Goal: Task Accomplishment & Management: Use online tool/utility

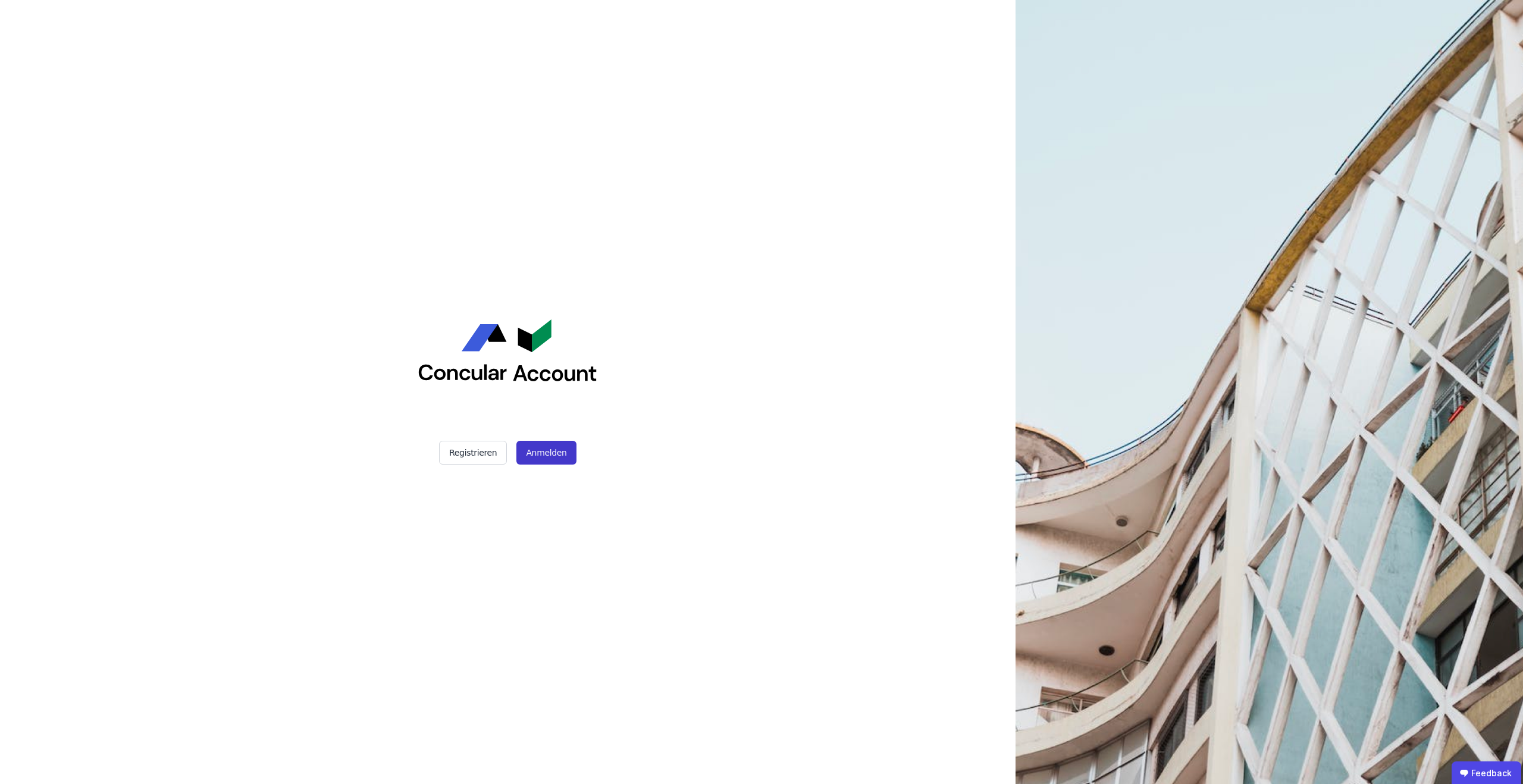
click at [553, 453] on button "Anmelden" at bounding box center [546, 453] width 60 height 24
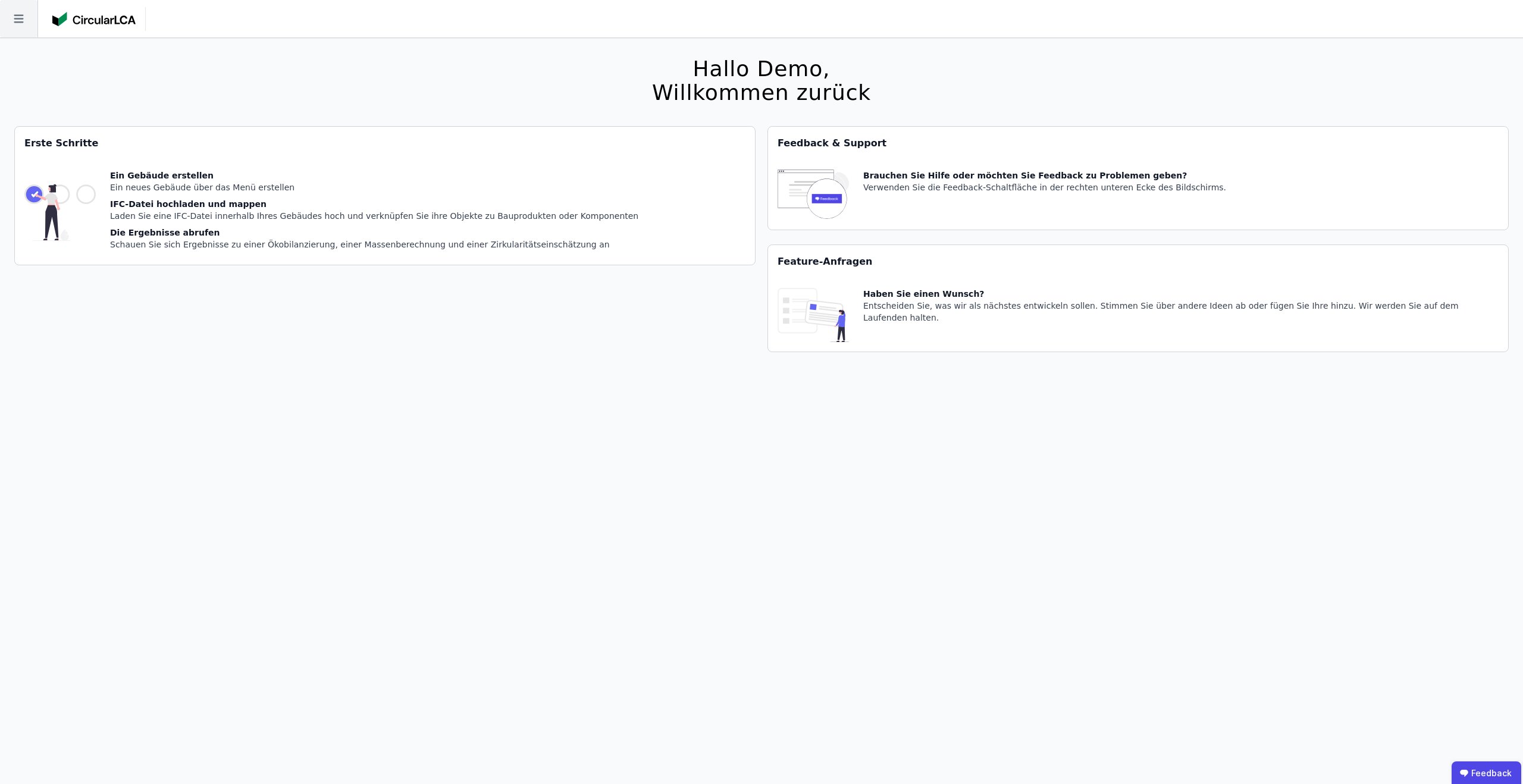
click at [20, 24] on icon at bounding box center [19, 19] width 38 height 38
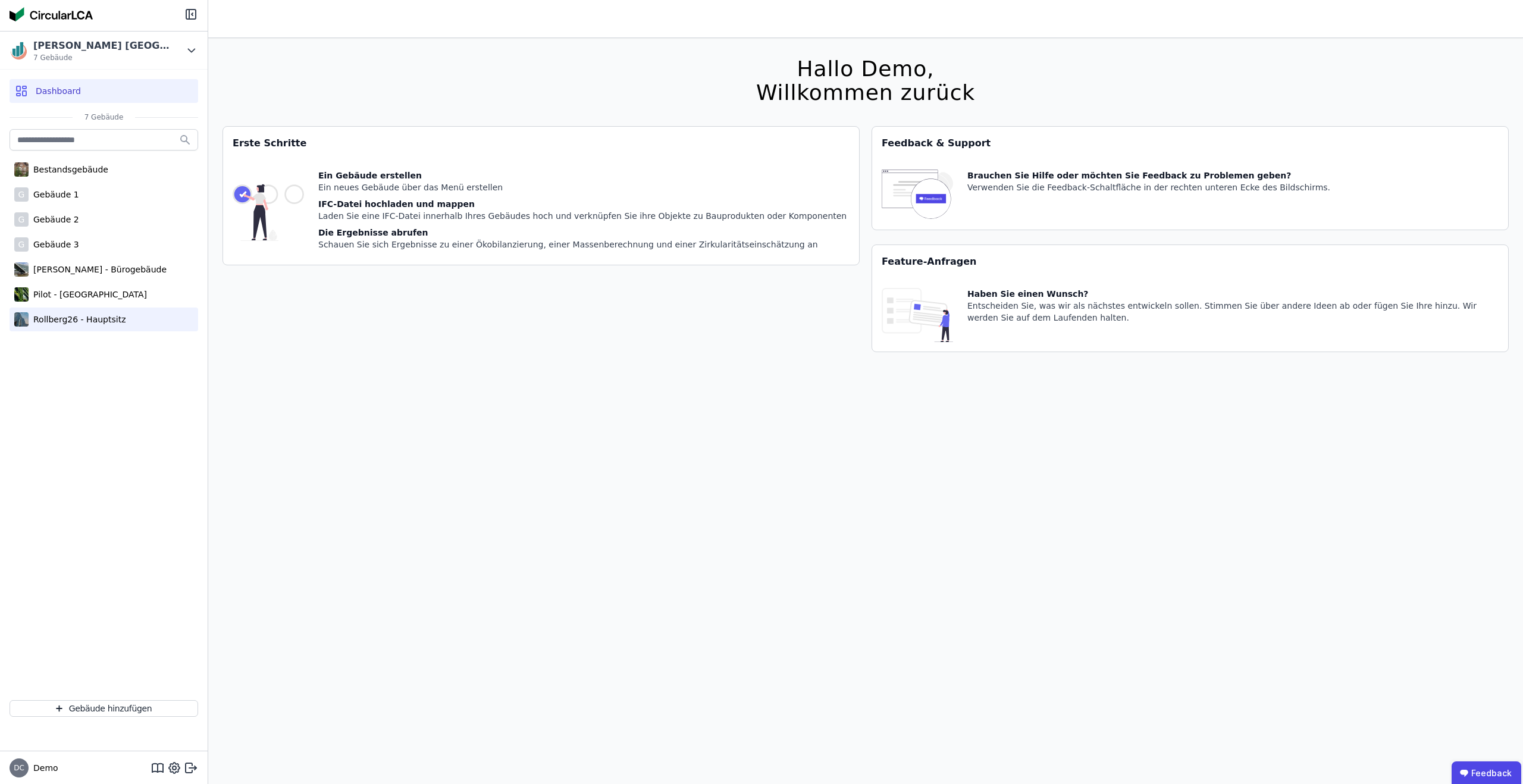
click at [81, 317] on div "Rollberg26 - Hauptsitz" at bounding box center [77, 319] width 97 height 12
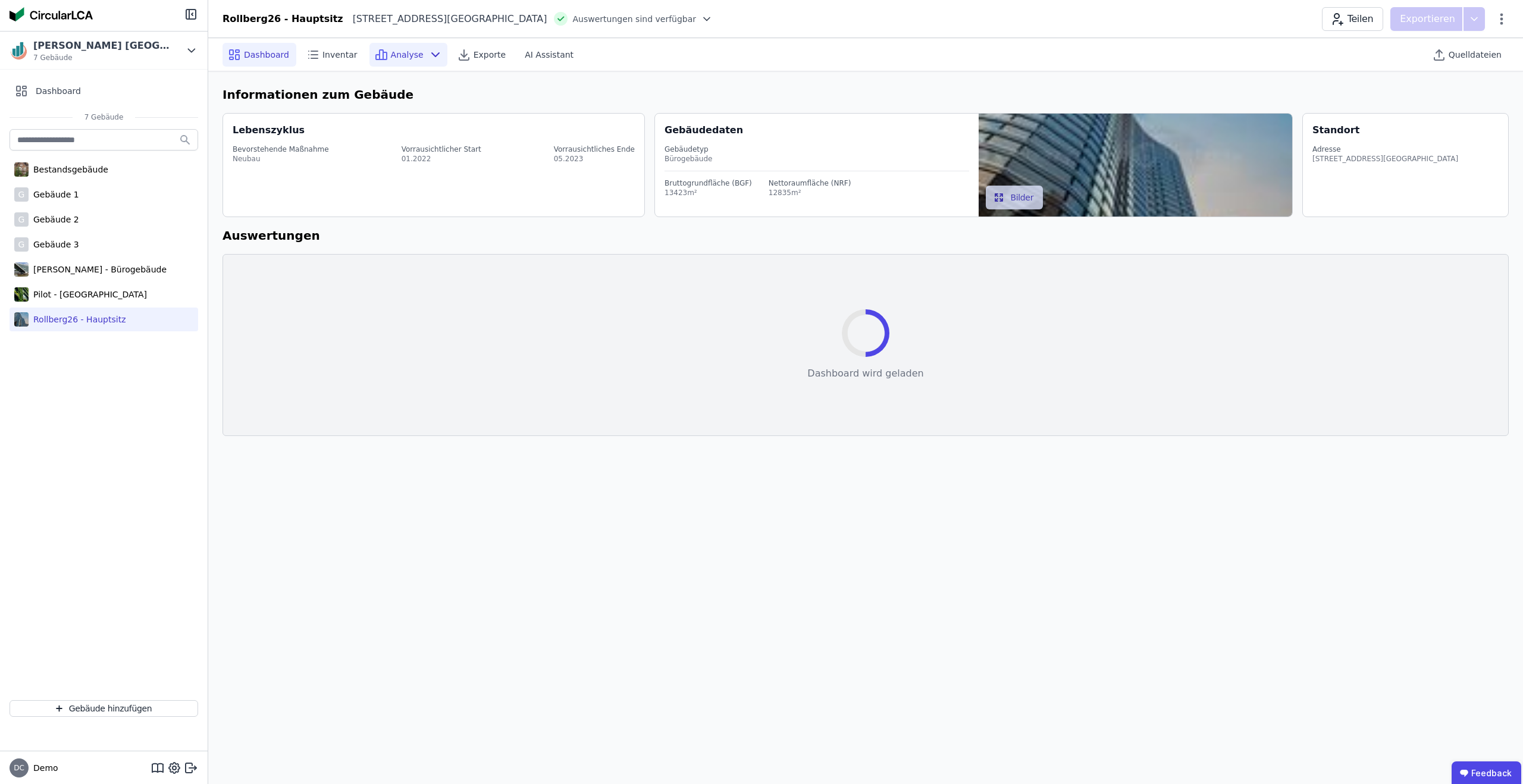
click at [414, 56] on span "Analyse" at bounding box center [407, 55] width 32 height 12
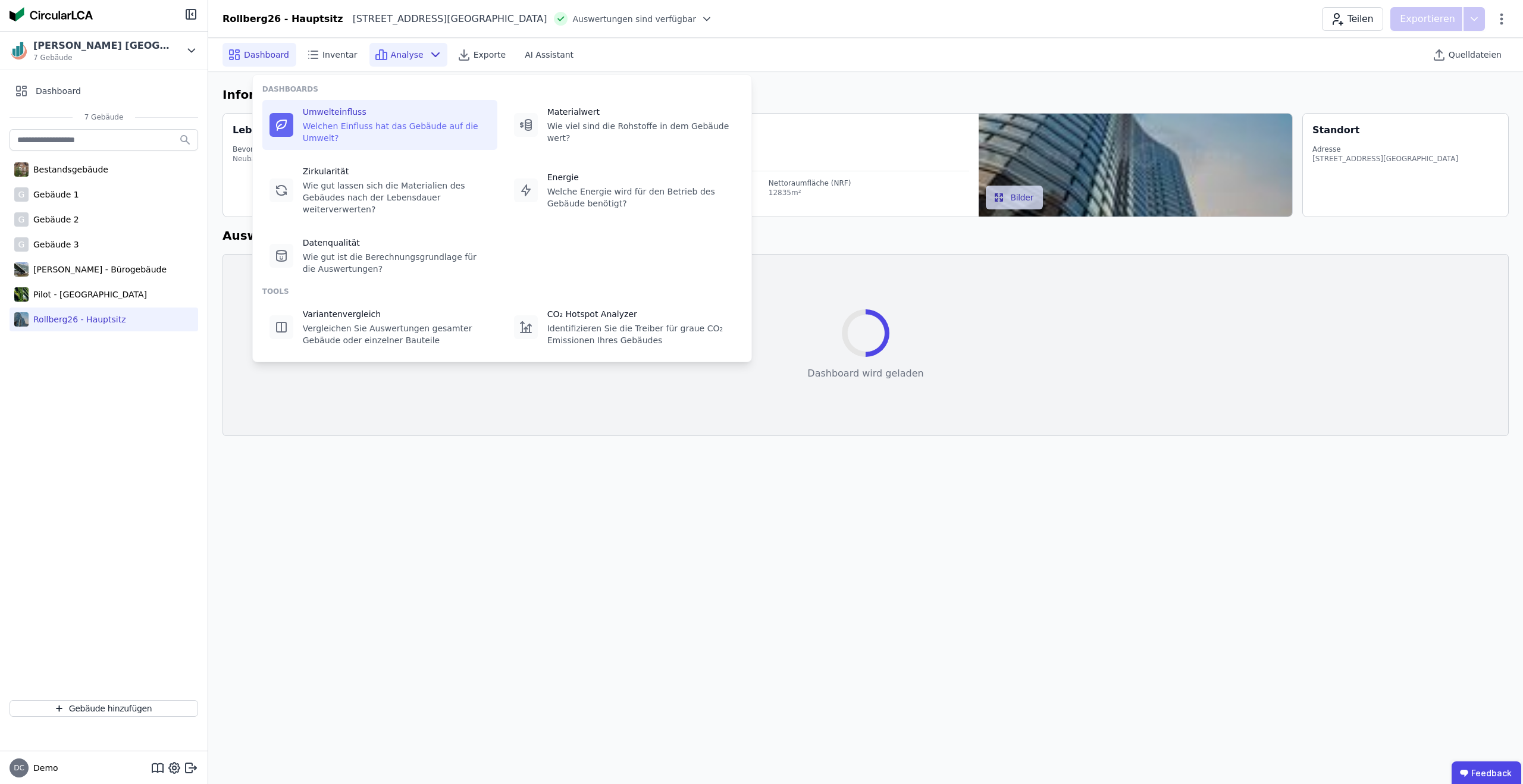
click at [338, 119] on div "Umwelteinfluss Welchen Einfluss hat das Gebäude auf die Umwelt?" at bounding box center [396, 125] width 188 height 38
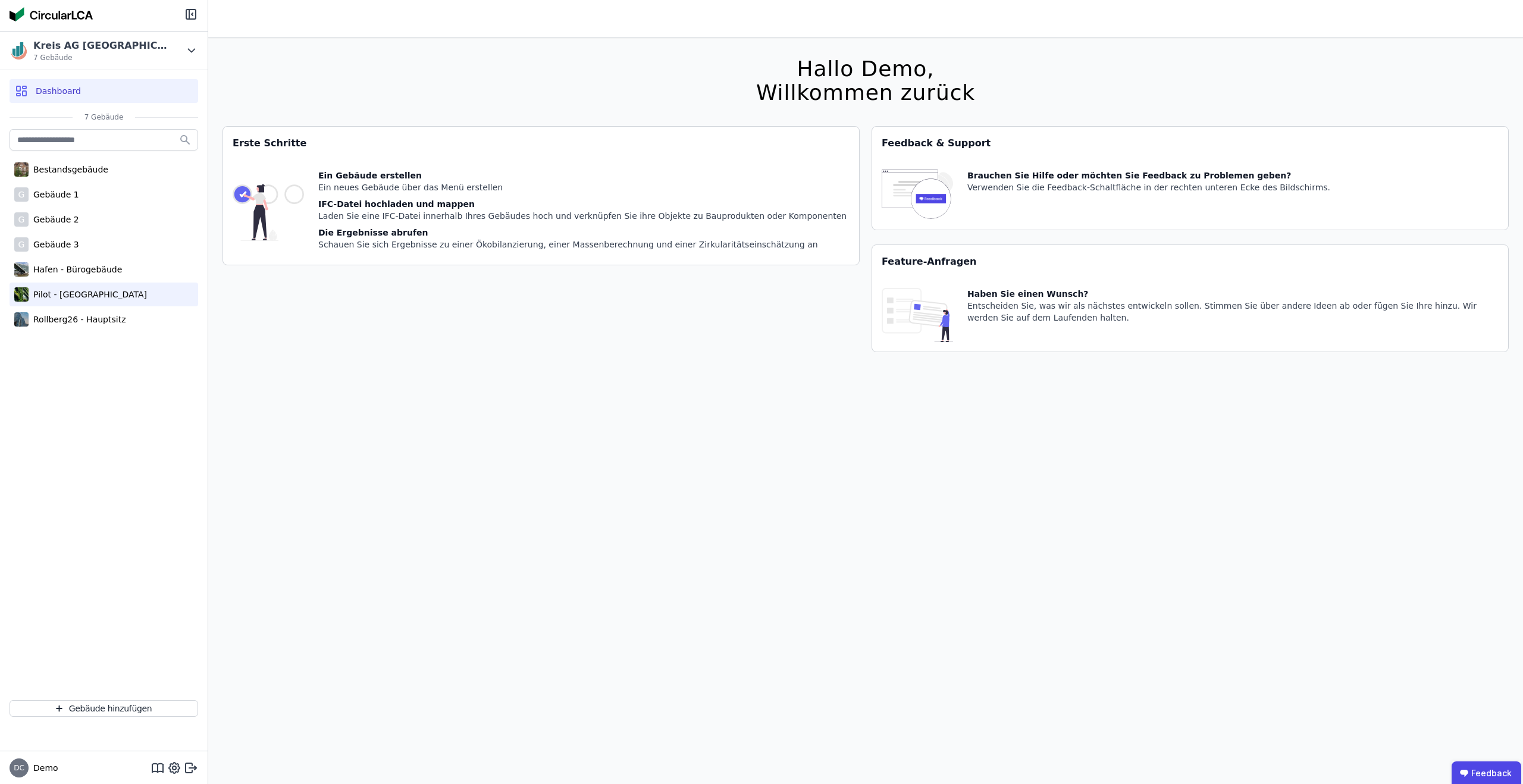
click at [82, 298] on div "Pilot - [GEOGRAPHIC_DATA]" at bounding box center [87, 294] width 118 height 12
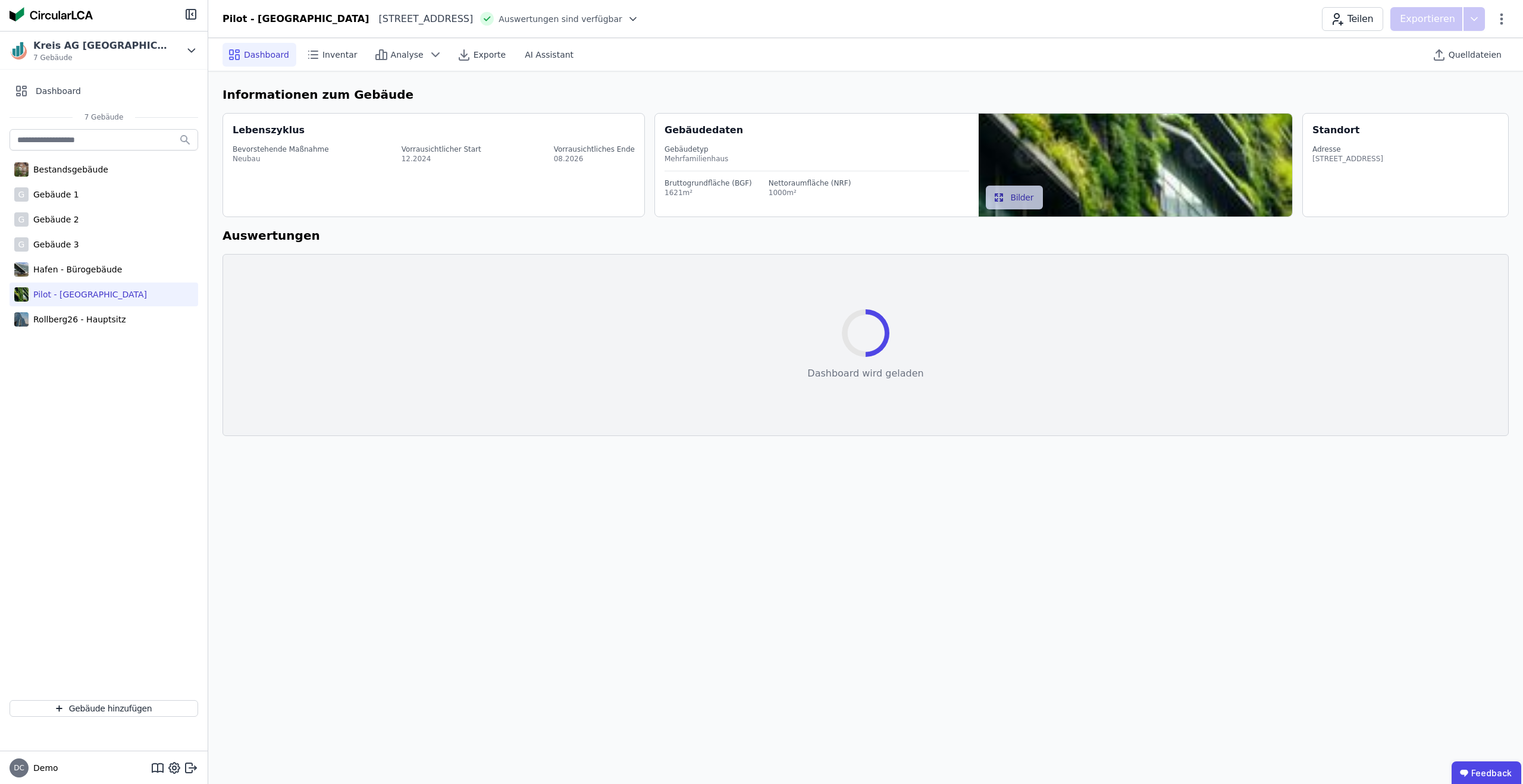
select select "*"
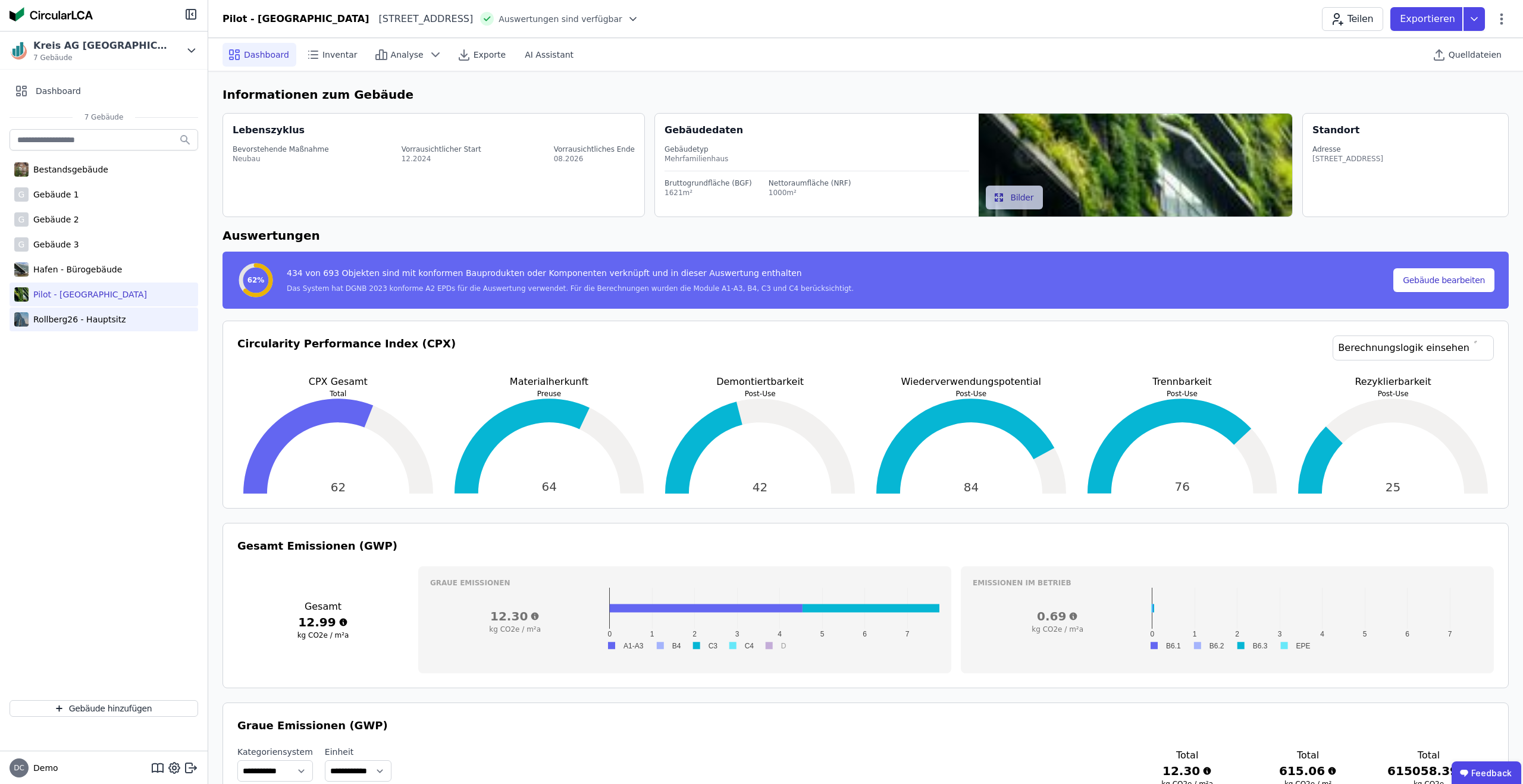
click at [68, 317] on div "Rollberg26 - Hauptsitz" at bounding box center [77, 319] width 97 height 12
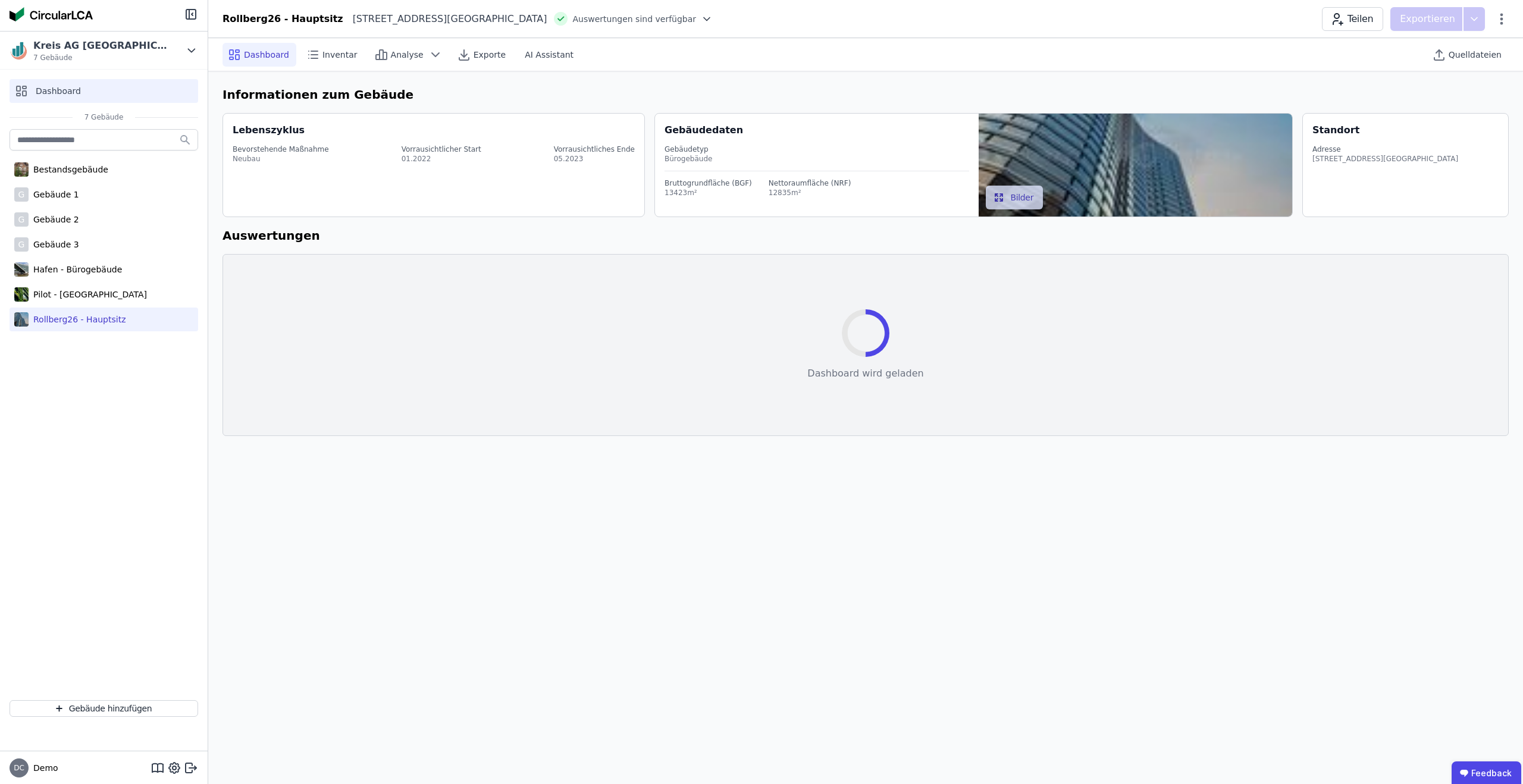
select select "*"
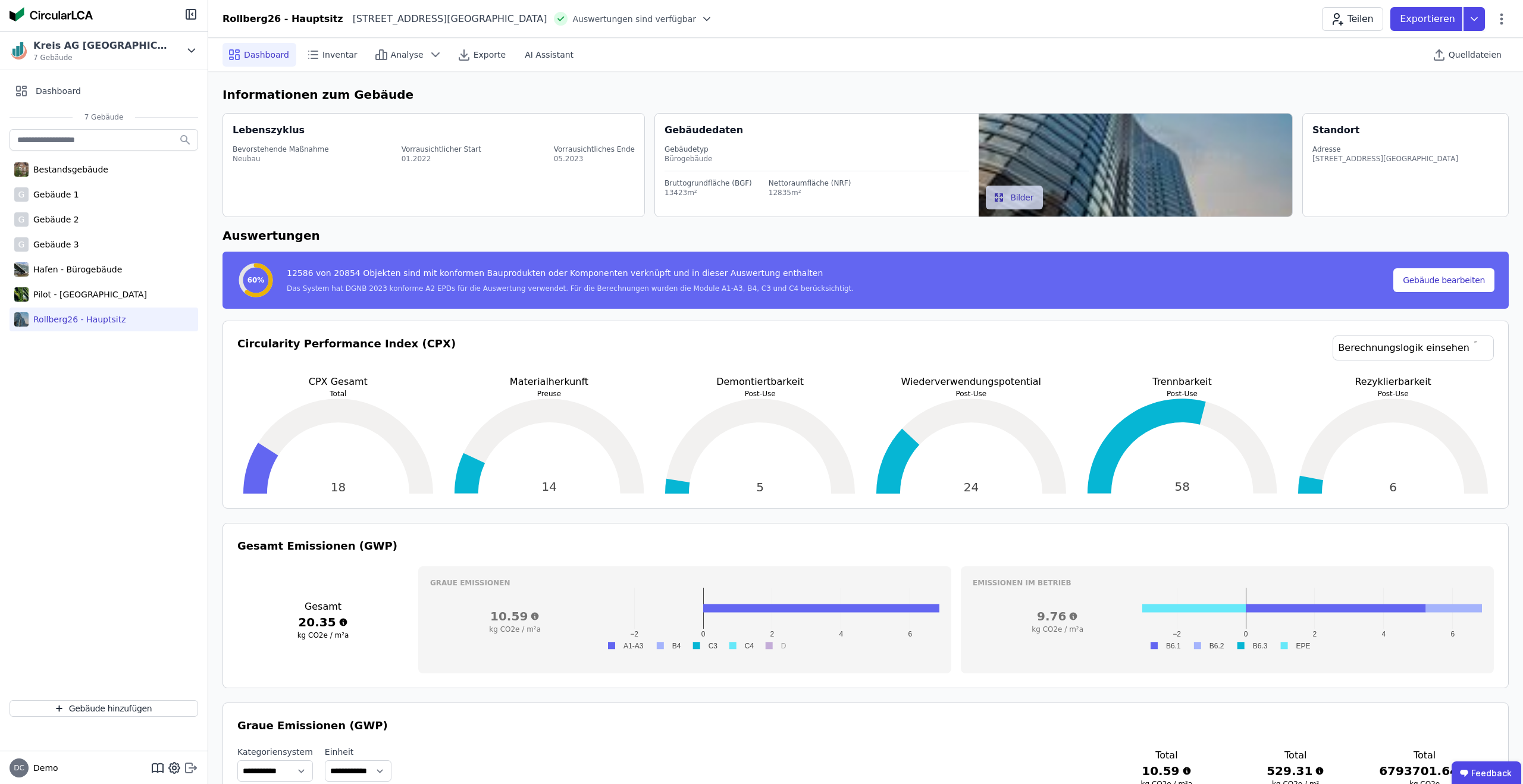
click at [190, 762] on icon at bounding box center [191, 767] width 14 height 14
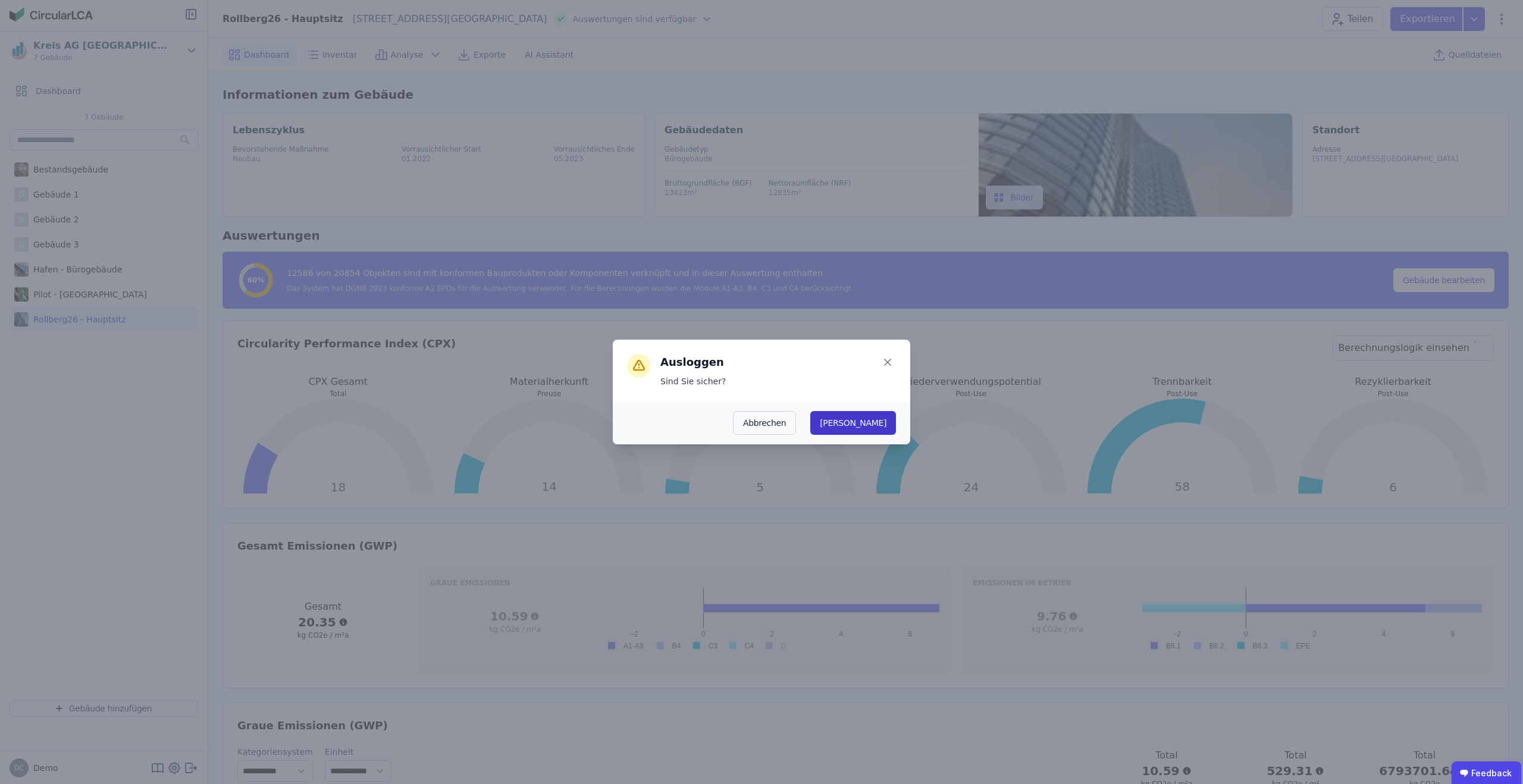
click at [888, 423] on button "Ja" at bounding box center [853, 423] width 86 height 24
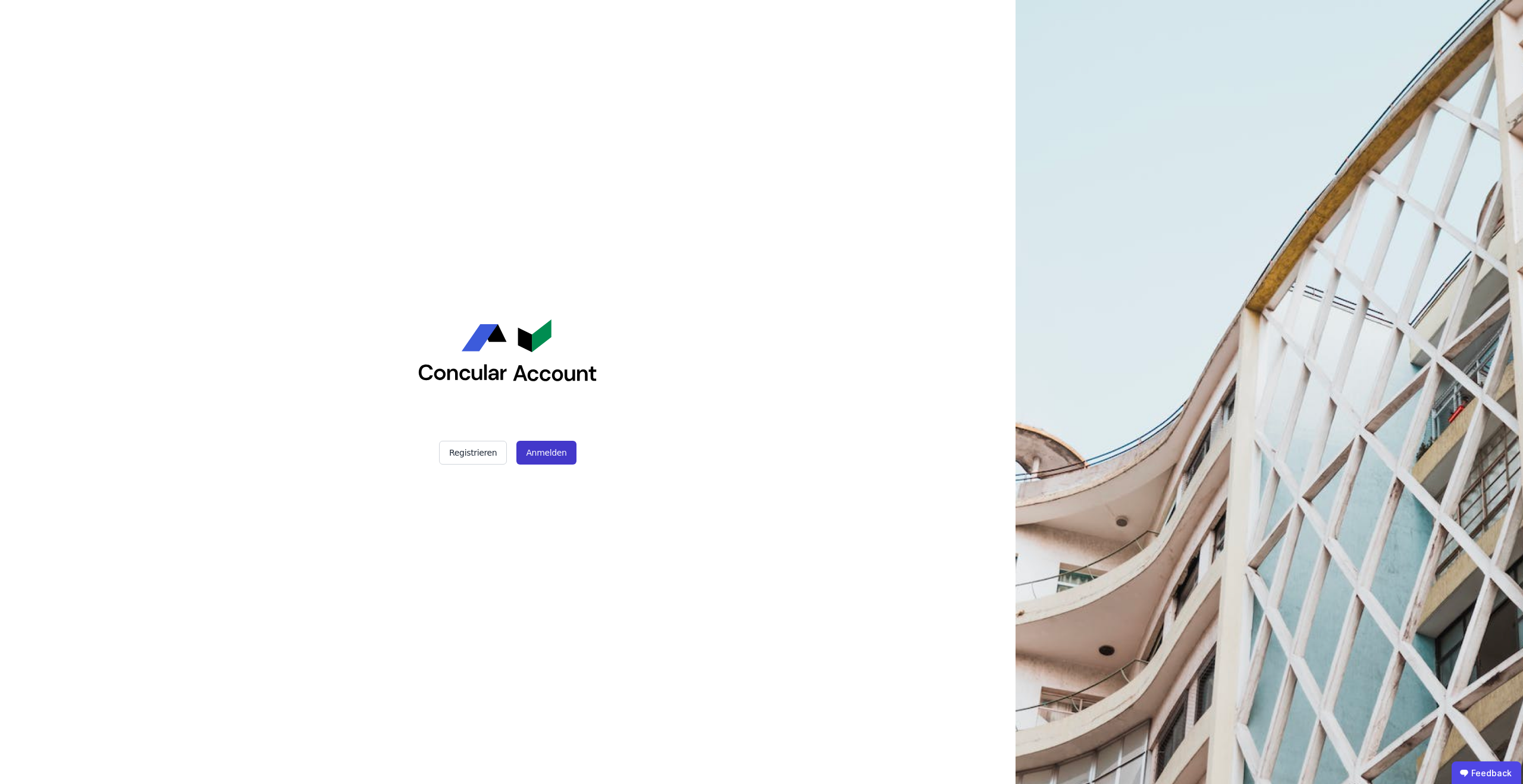
click at [543, 453] on button "Anmelden" at bounding box center [546, 453] width 60 height 24
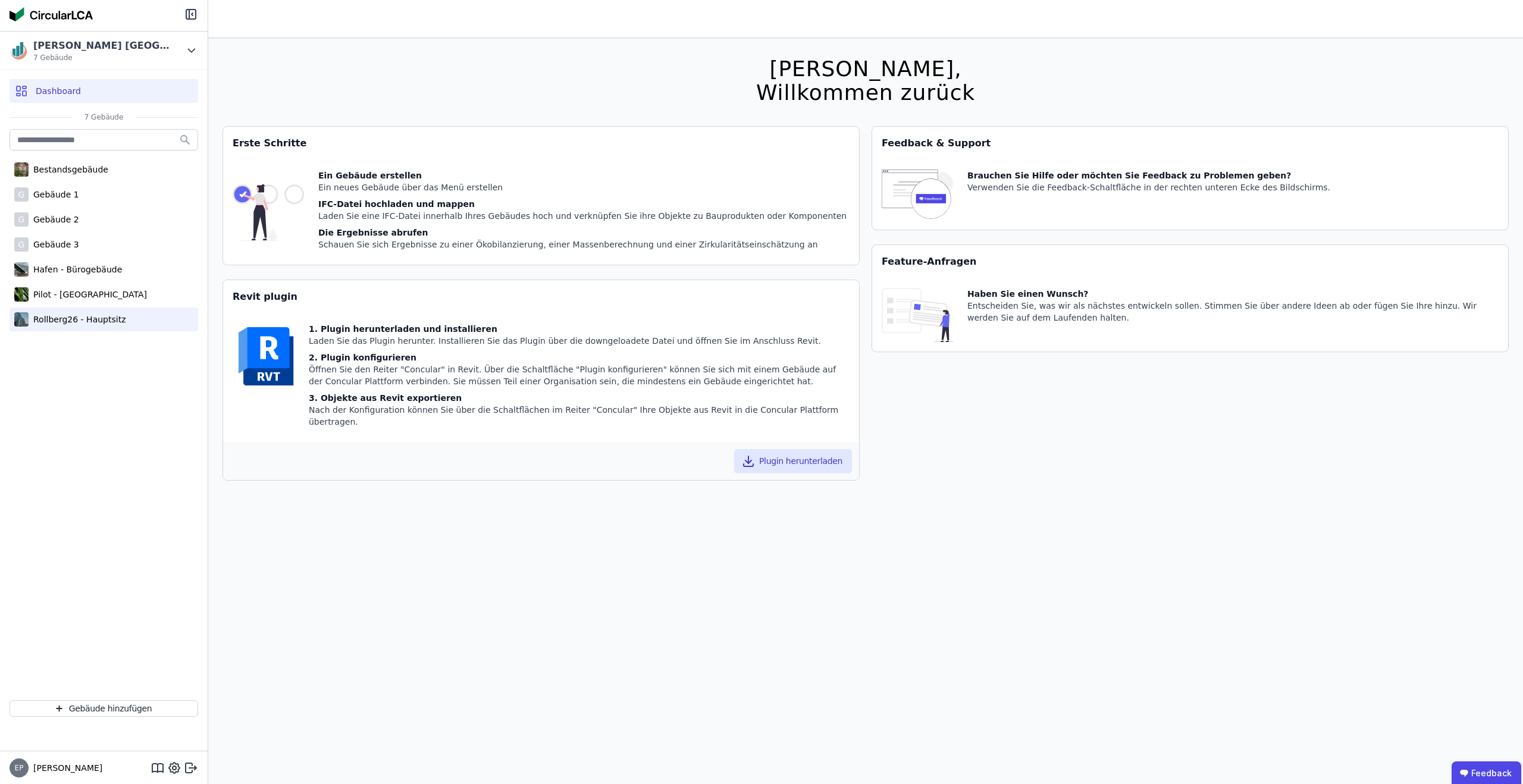
click at [55, 322] on div "Rollberg26 - Hauptsitz" at bounding box center [77, 319] width 97 height 12
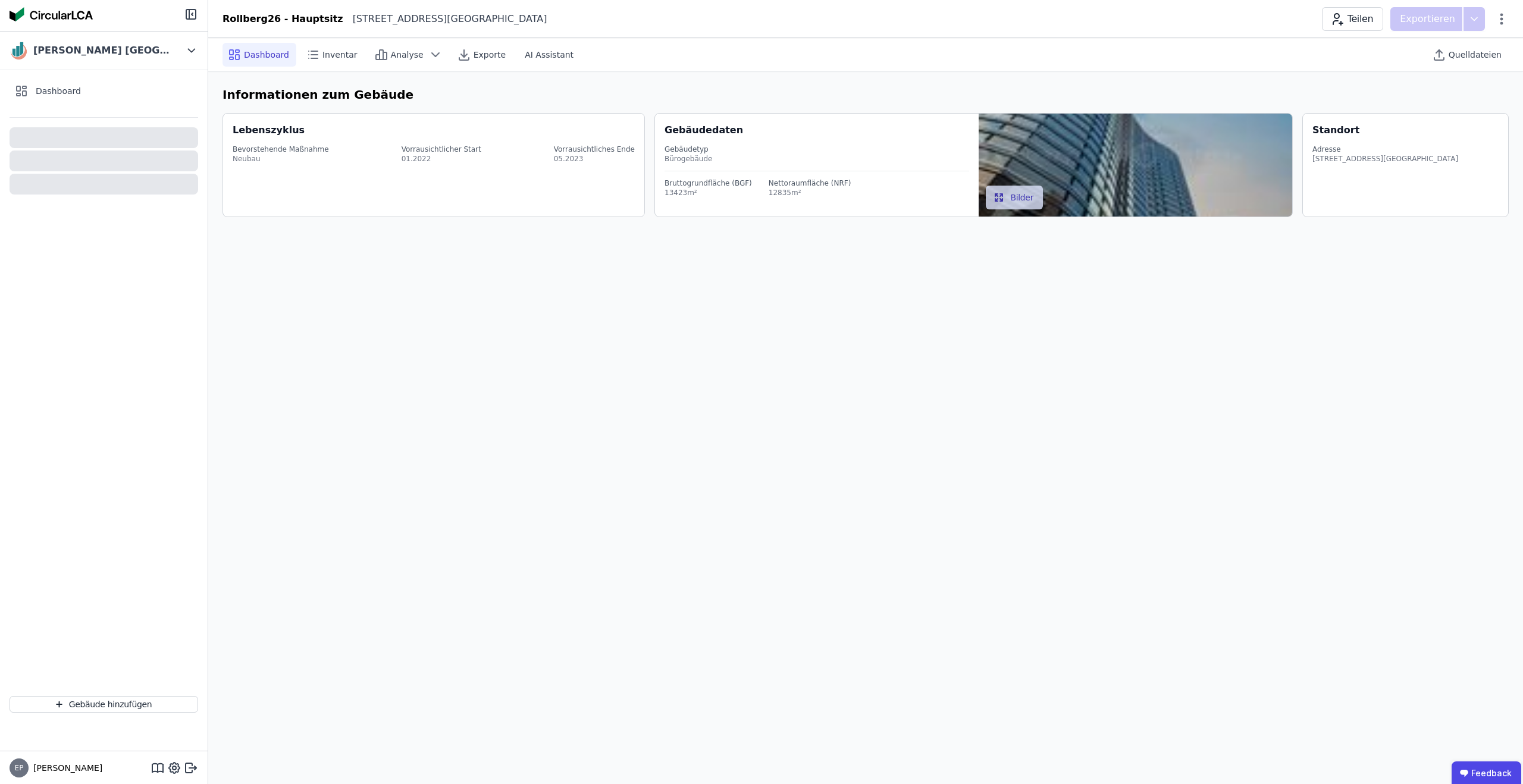
select select "*"
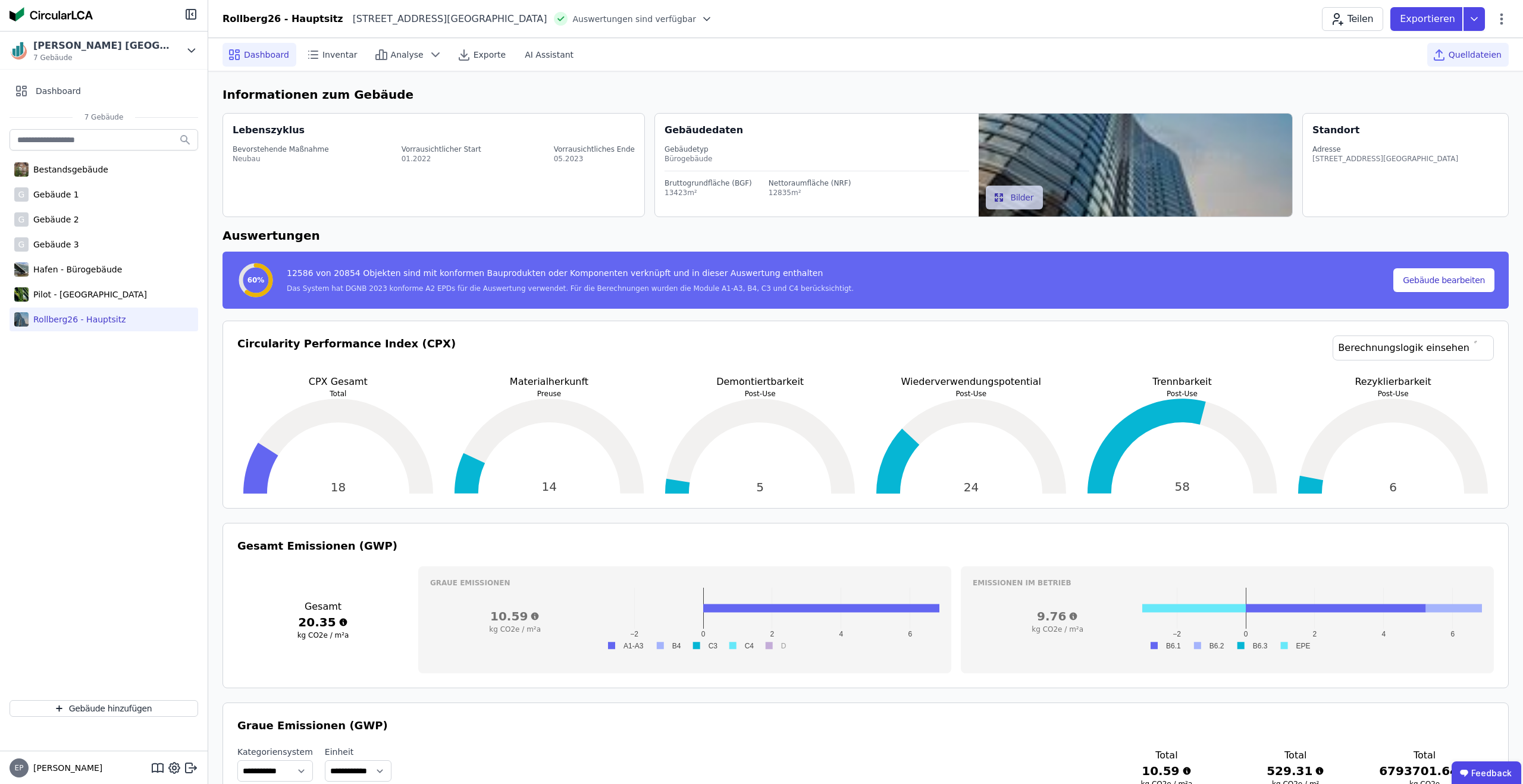
click at [1478, 53] on span "Quelldateien" at bounding box center [1476, 55] width 53 height 12
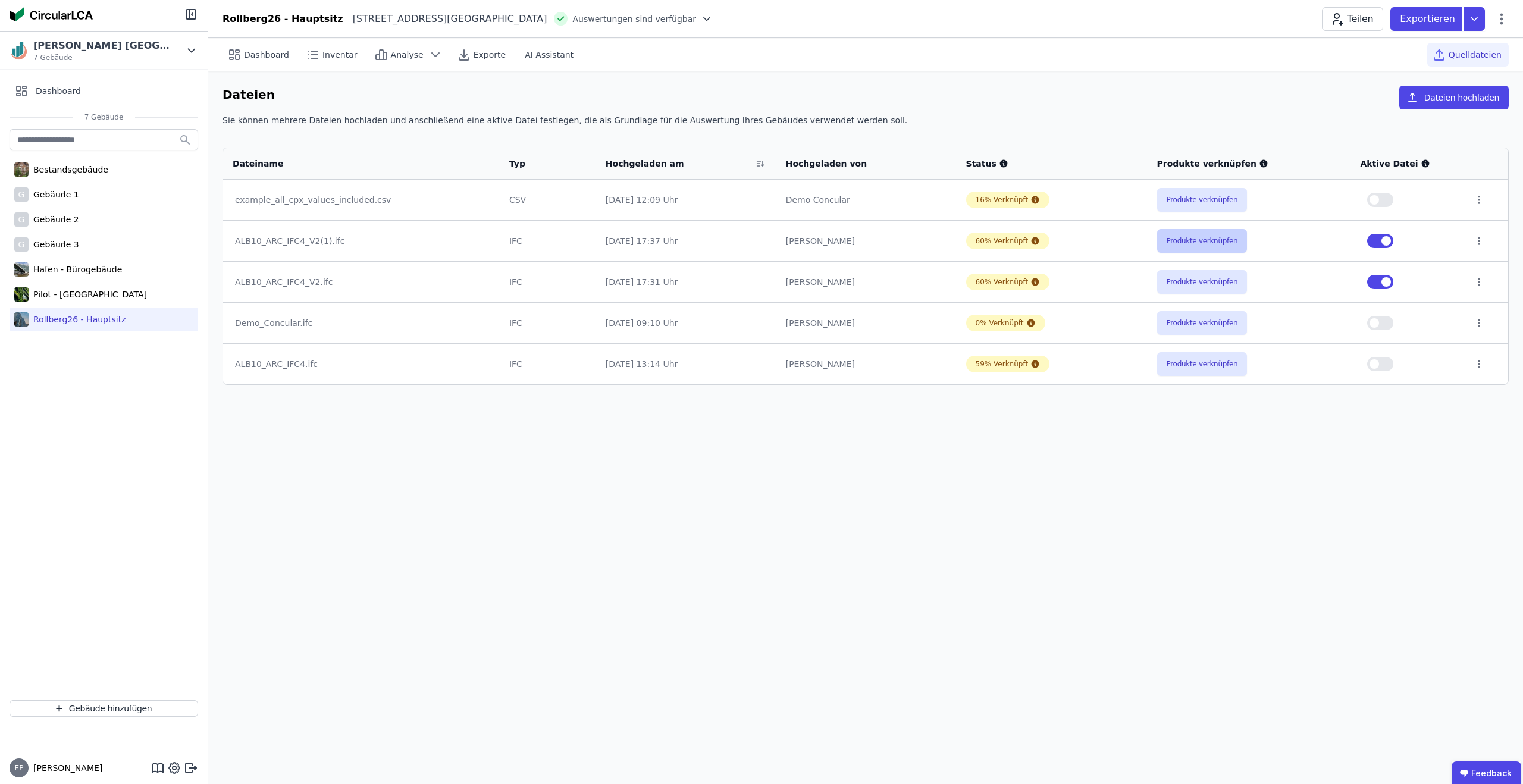
click at [1175, 245] on button "Produkte verknüpfen" at bounding box center [1203, 241] width 90 height 24
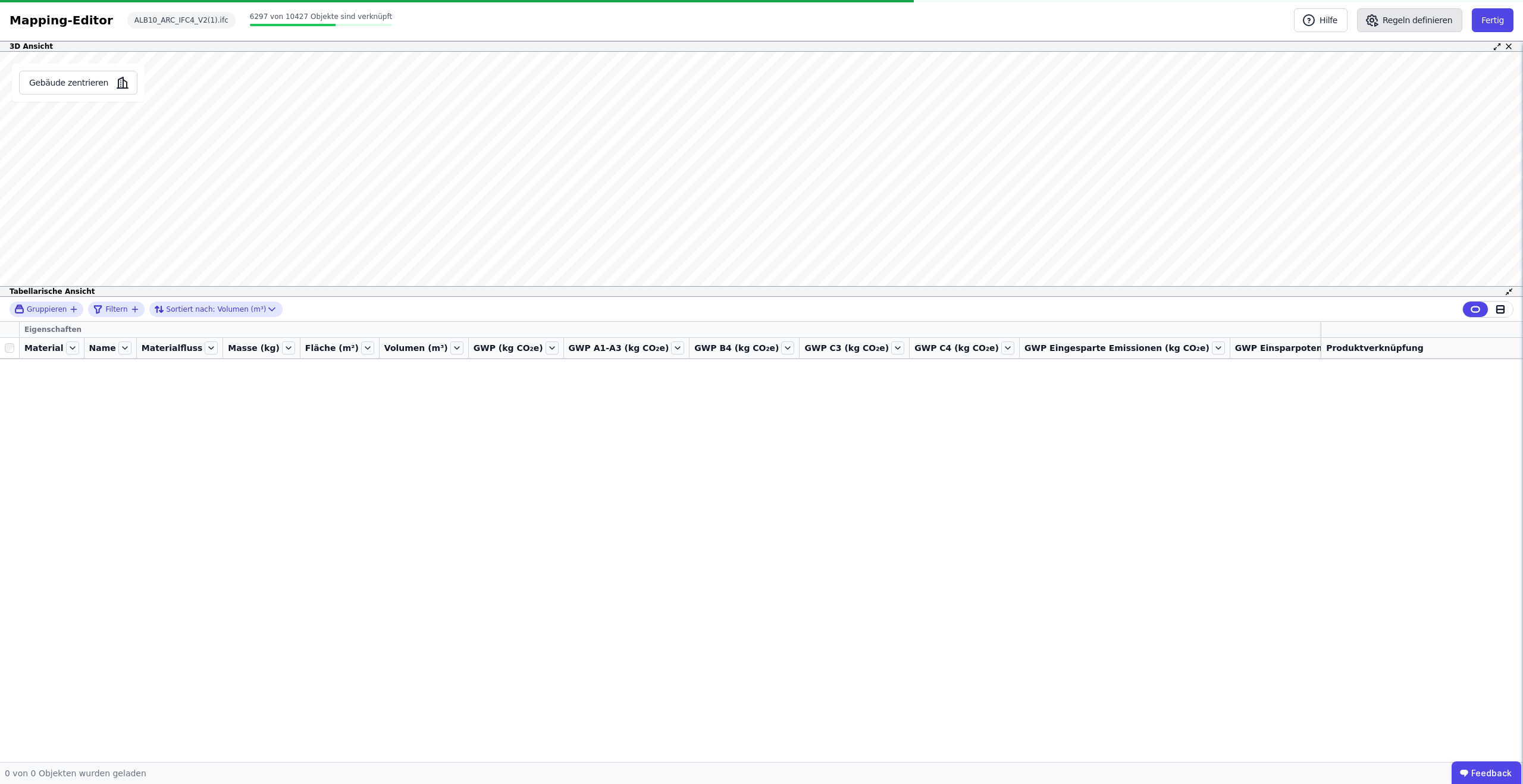
click at [1418, 23] on button "Regeln definieren" at bounding box center [1410, 20] width 106 height 24
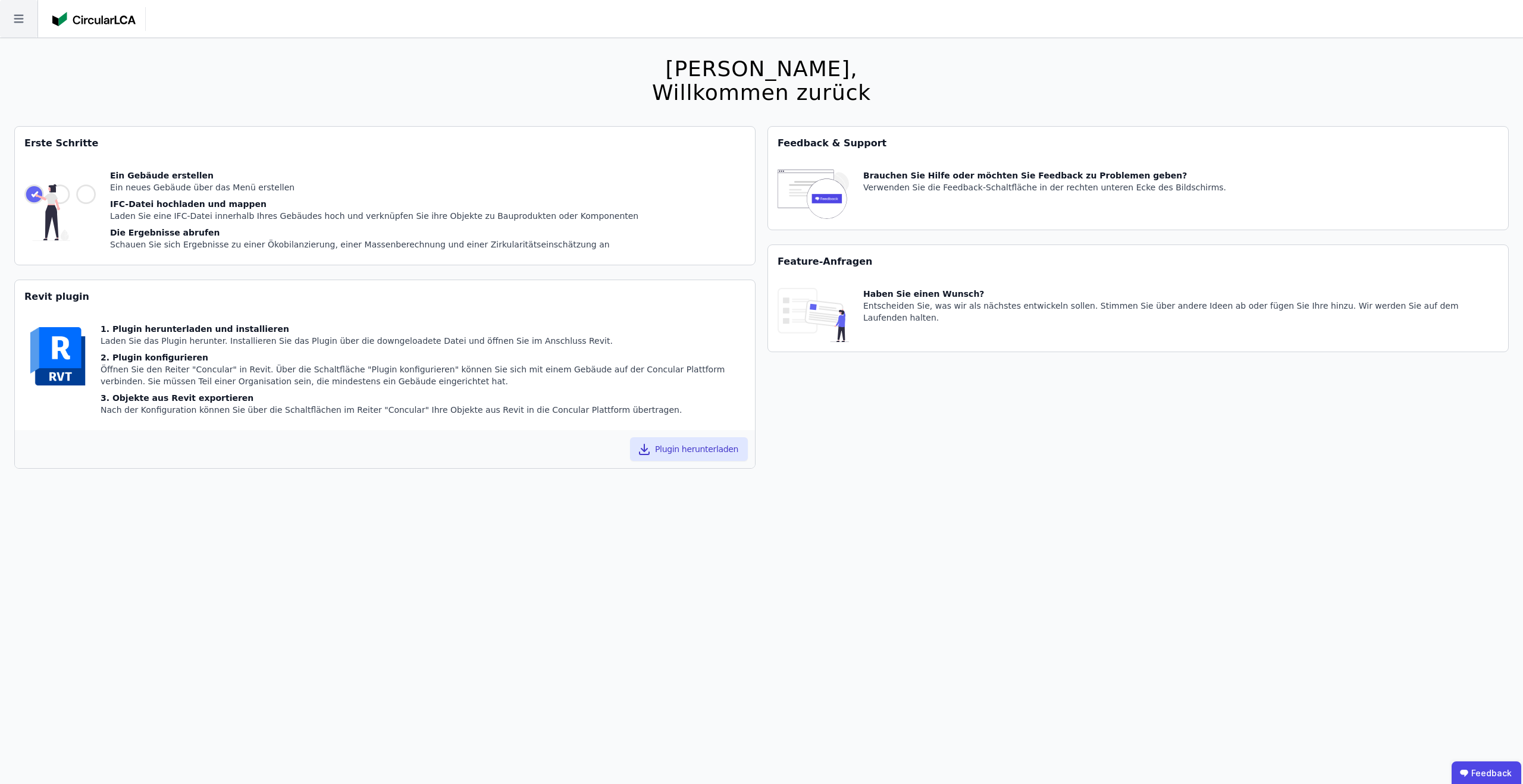
click at [14, 16] on icon at bounding box center [19, 19] width 38 height 38
